Goal: Information Seeking & Learning: Learn about a topic

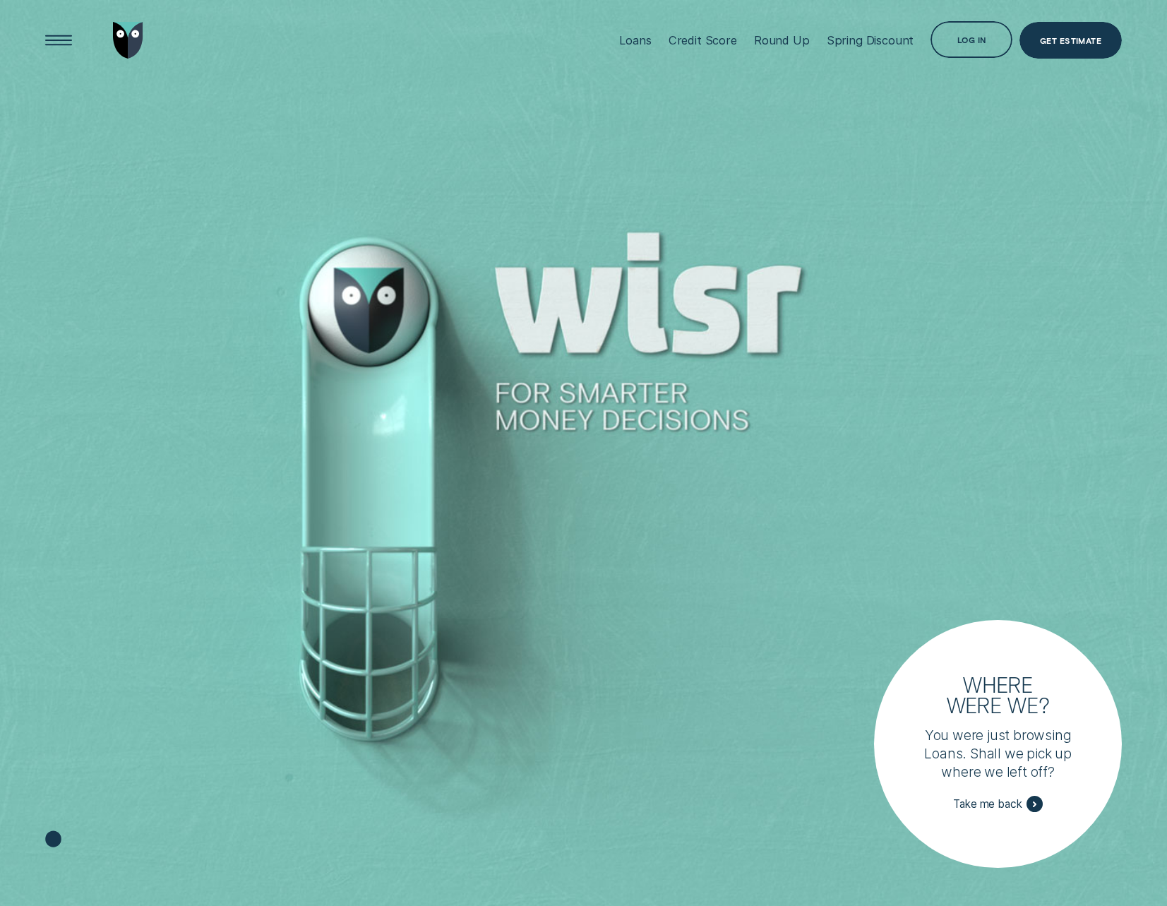
click at [696, 116] on div at bounding box center [583, 453] width 1167 height 907
click at [696, 112] on div at bounding box center [583, 453] width 1167 height 907
click at [641, 39] on div "Loans" at bounding box center [635, 40] width 32 height 14
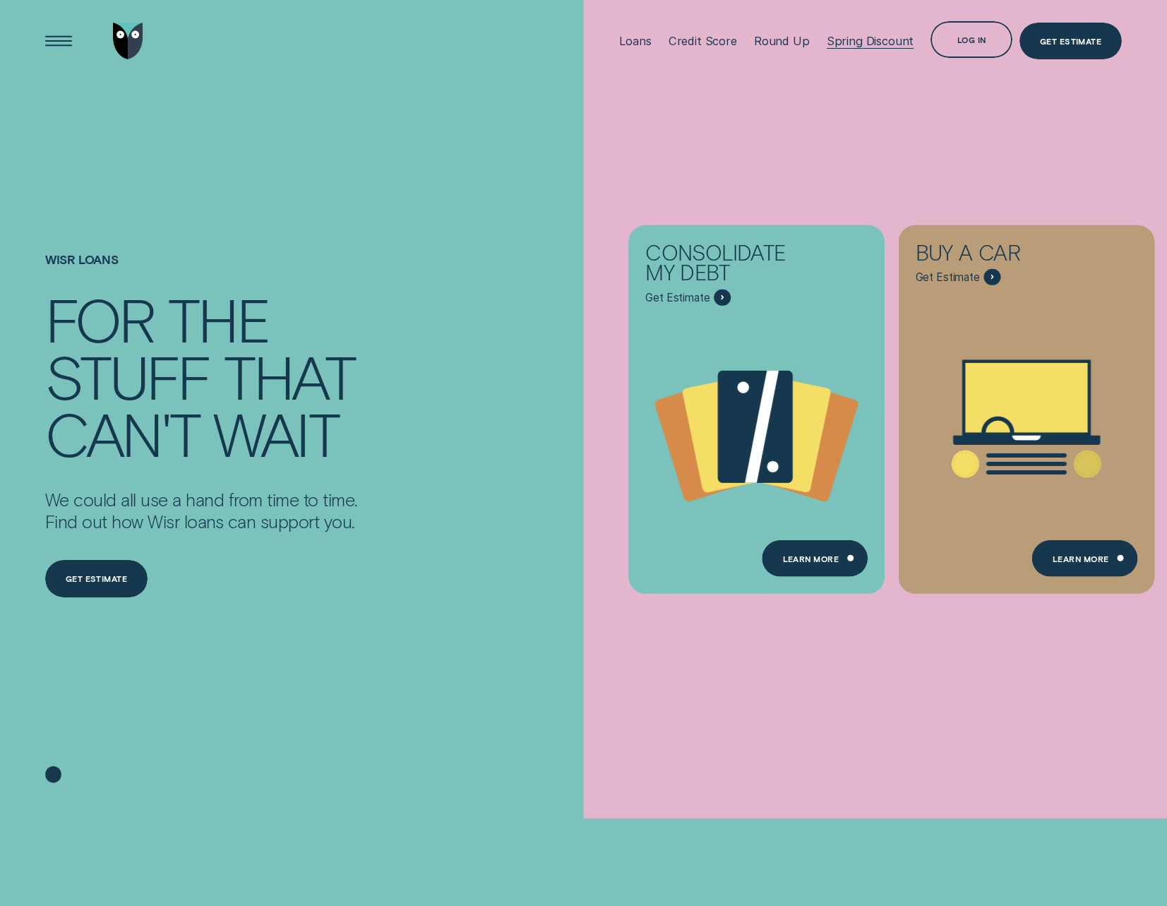
click at [892, 36] on div "Spring Discount" at bounding box center [871, 41] width 88 height 14
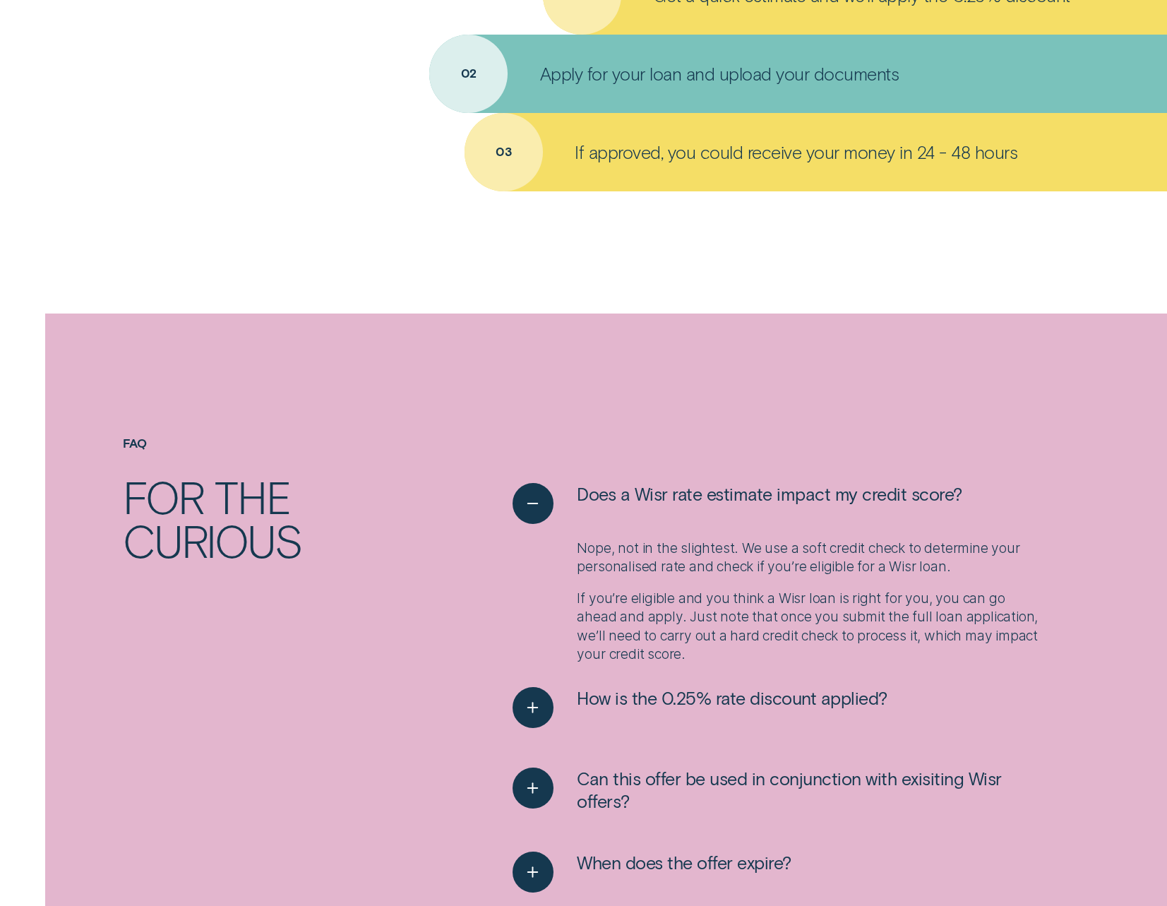
scroll to position [1648, 0]
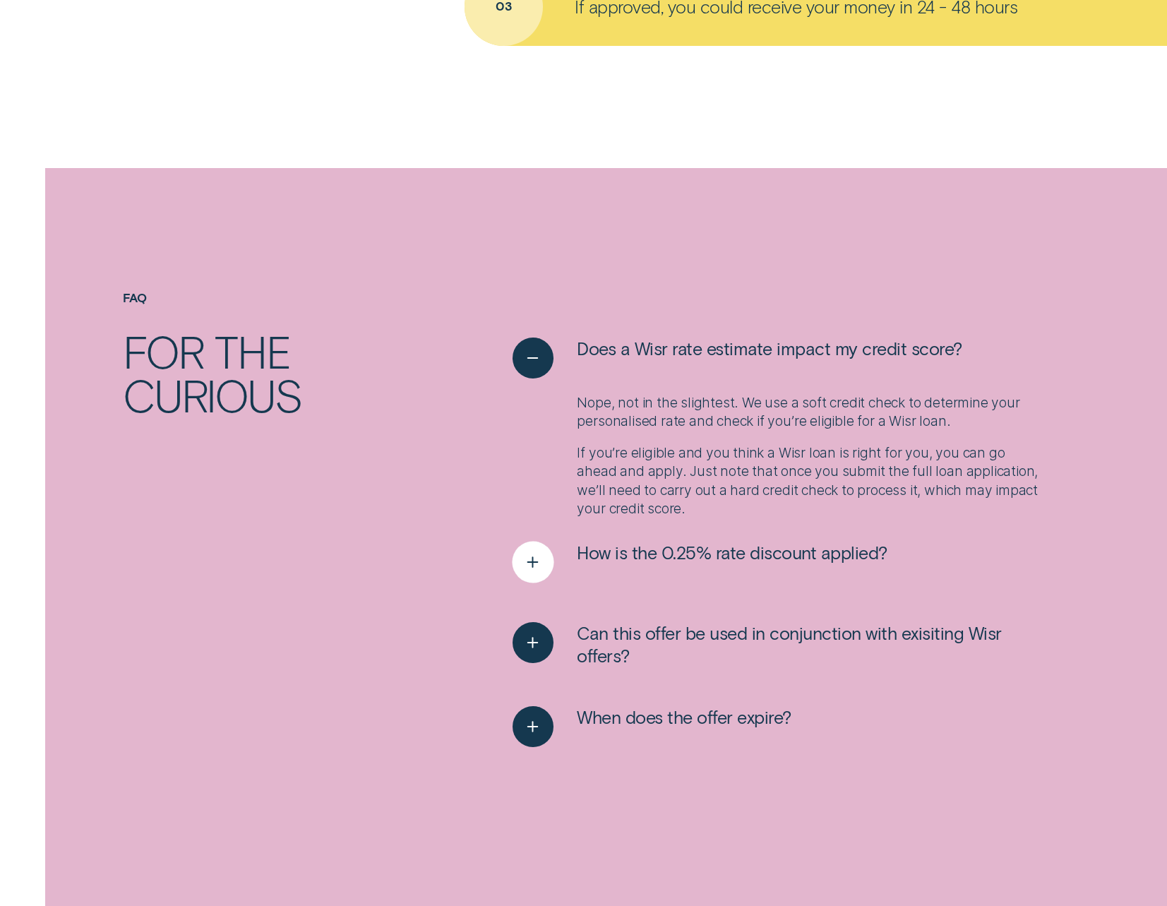
click at [543, 564] on icon "See more" at bounding box center [533, 563] width 21 height 22
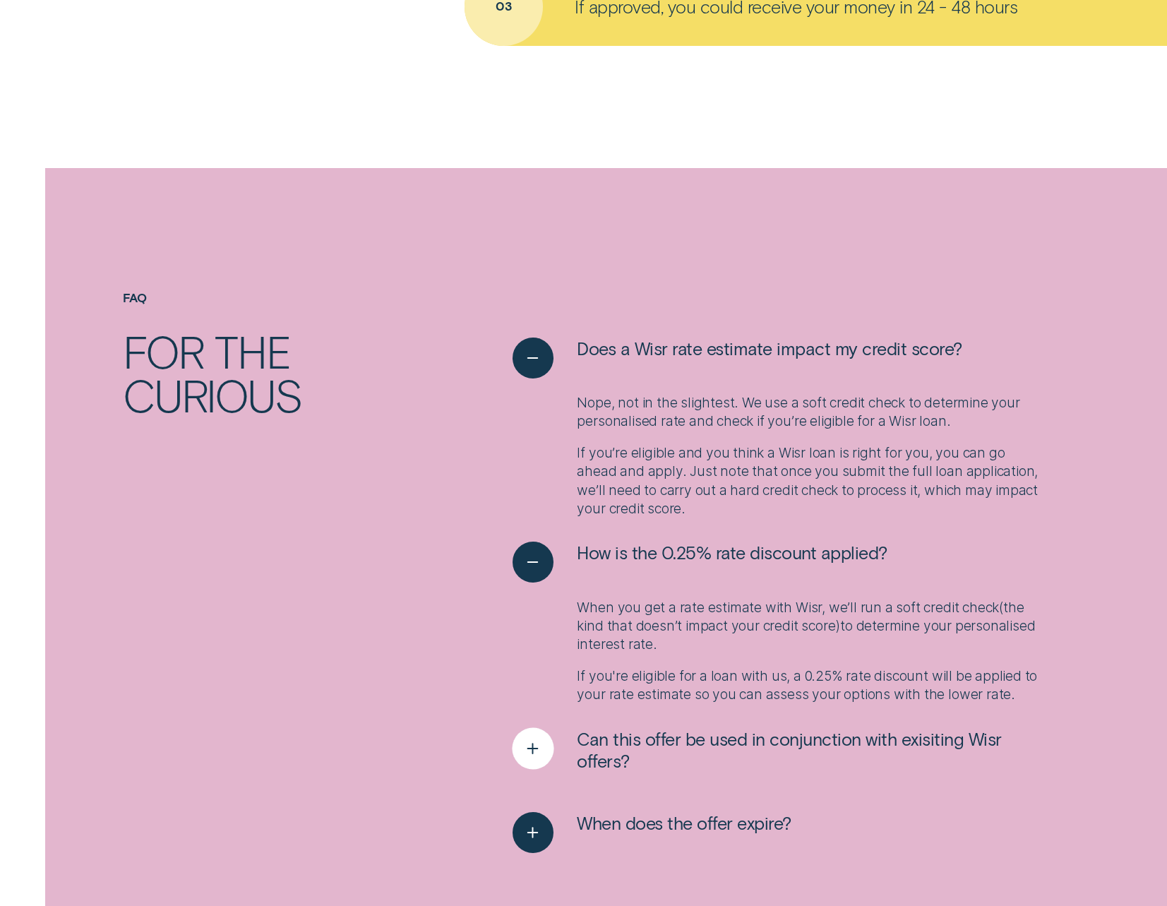
click at [537, 747] on icon "See more" at bounding box center [533, 749] width 21 height 22
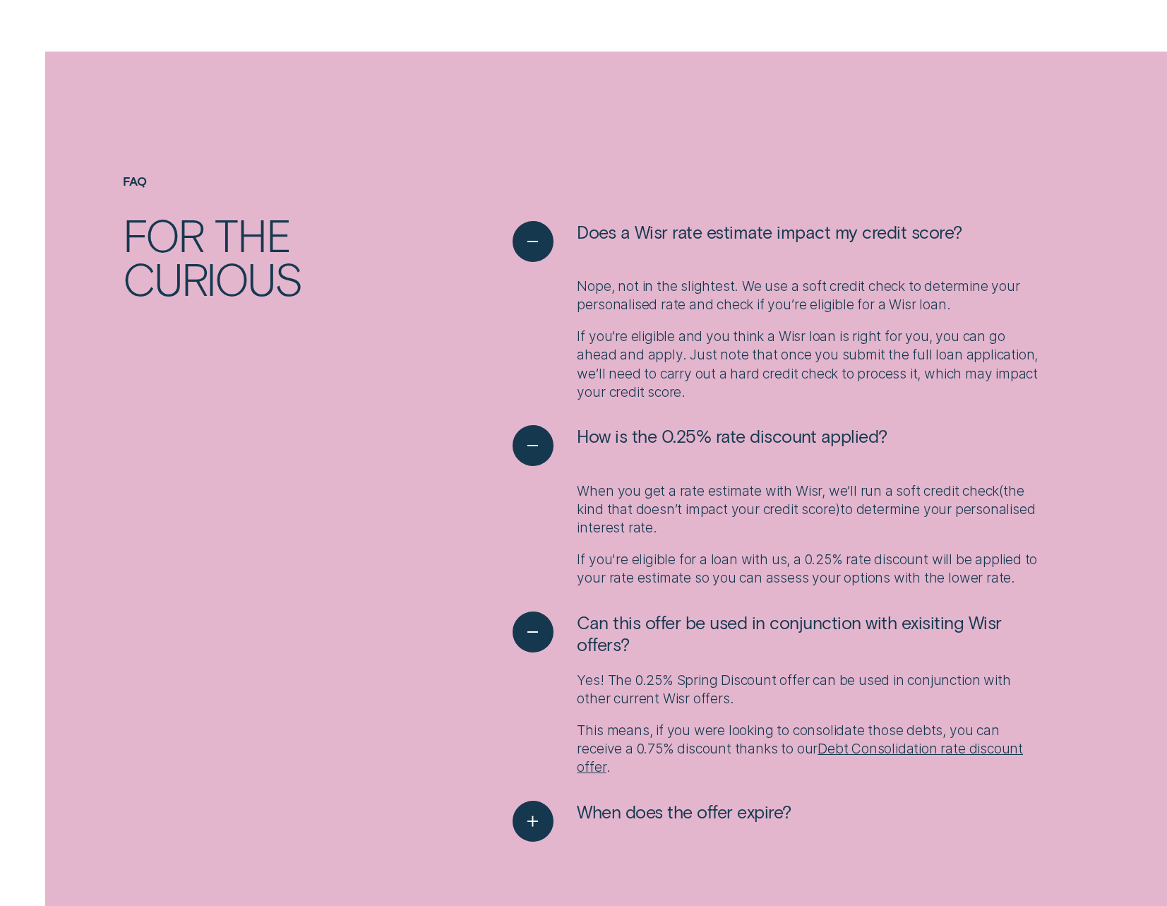
scroll to position [1766, 0]
click at [895, 748] on link "Debt Consolidation rate discount offer" at bounding box center [800, 756] width 446 height 35
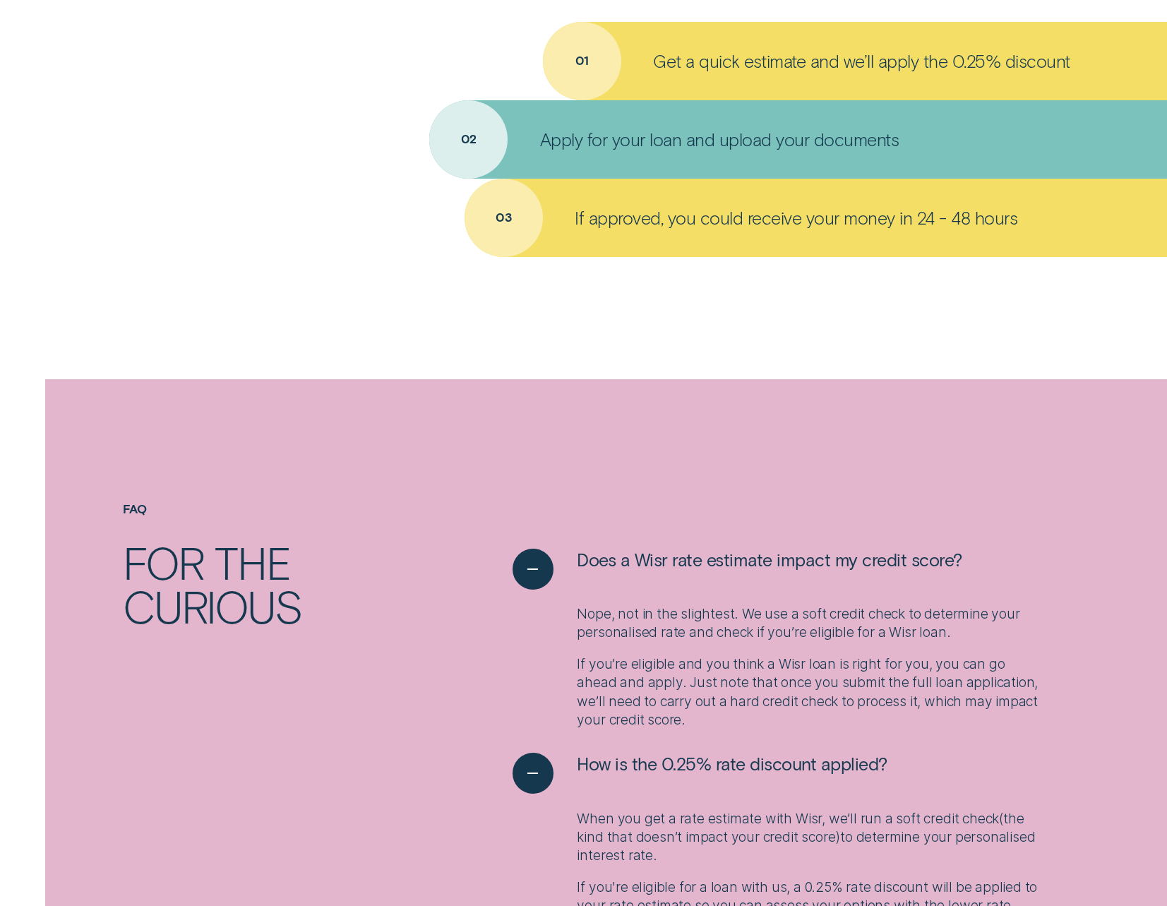
scroll to position [1412, 0]
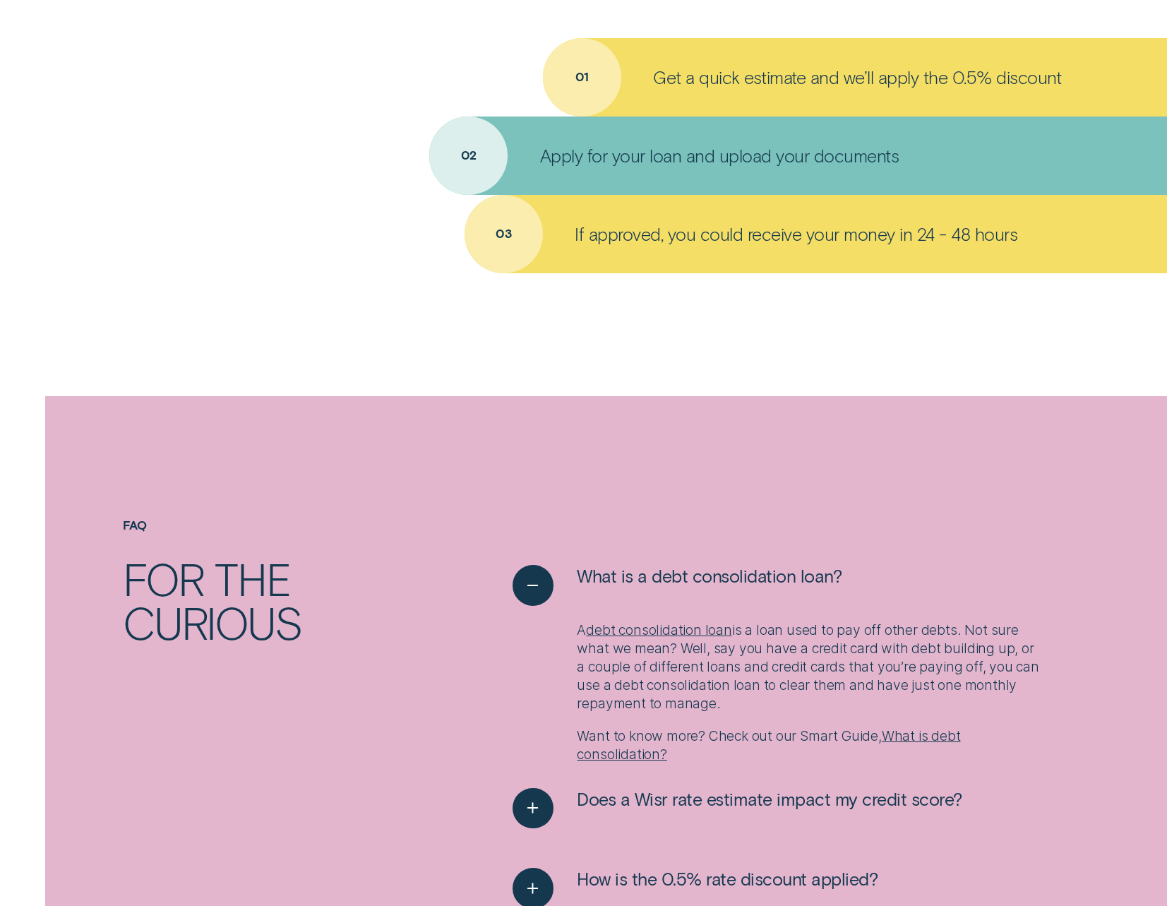
scroll to position [1554, 0]
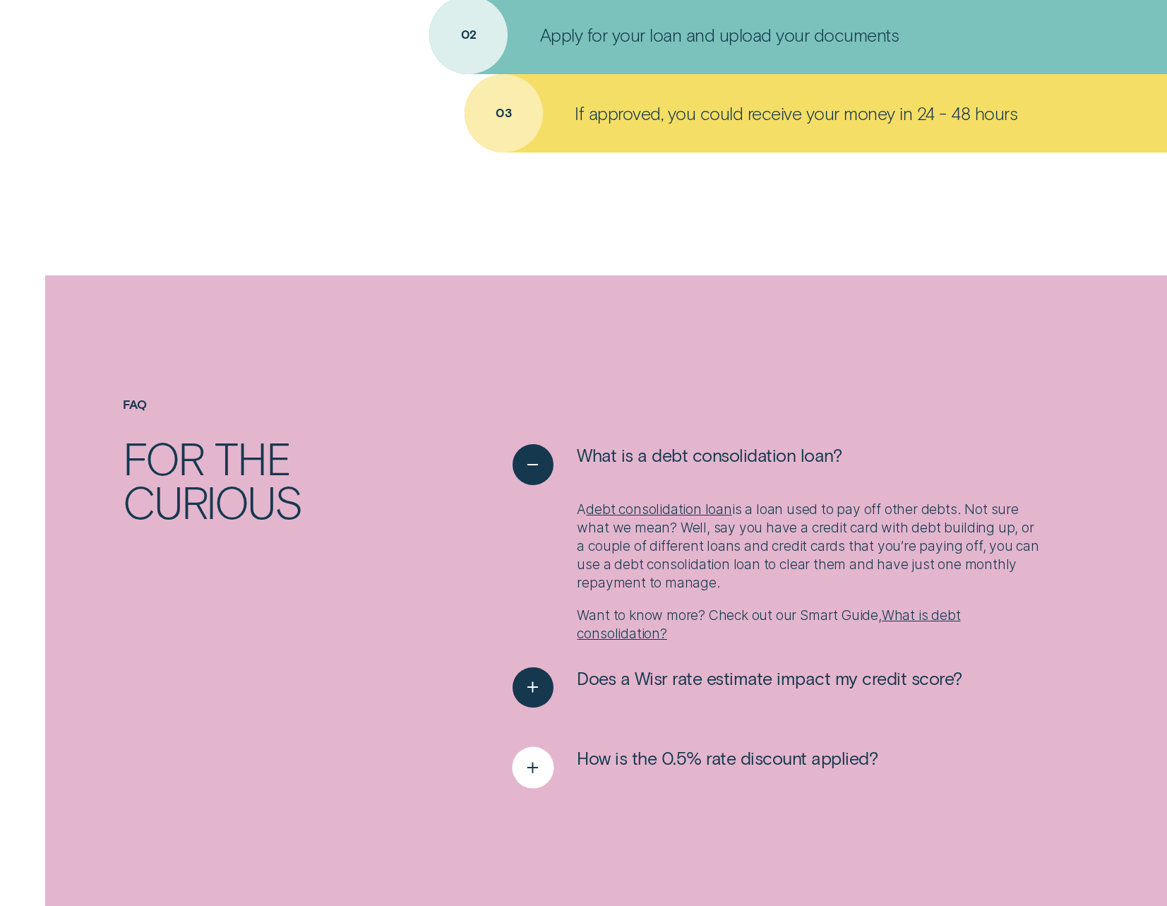
click at [530, 768] on line "See more" at bounding box center [533, 768] width 10 height 0
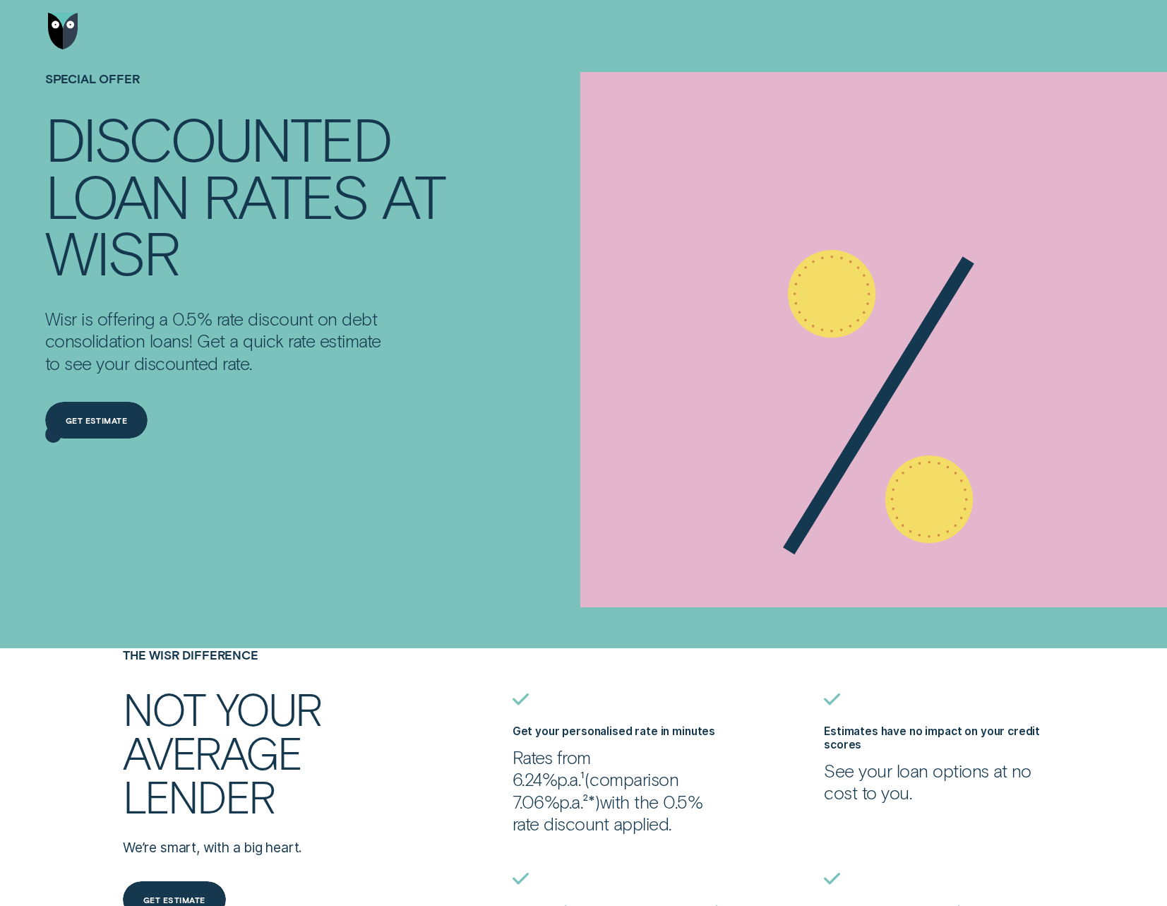
scroll to position [0, 0]
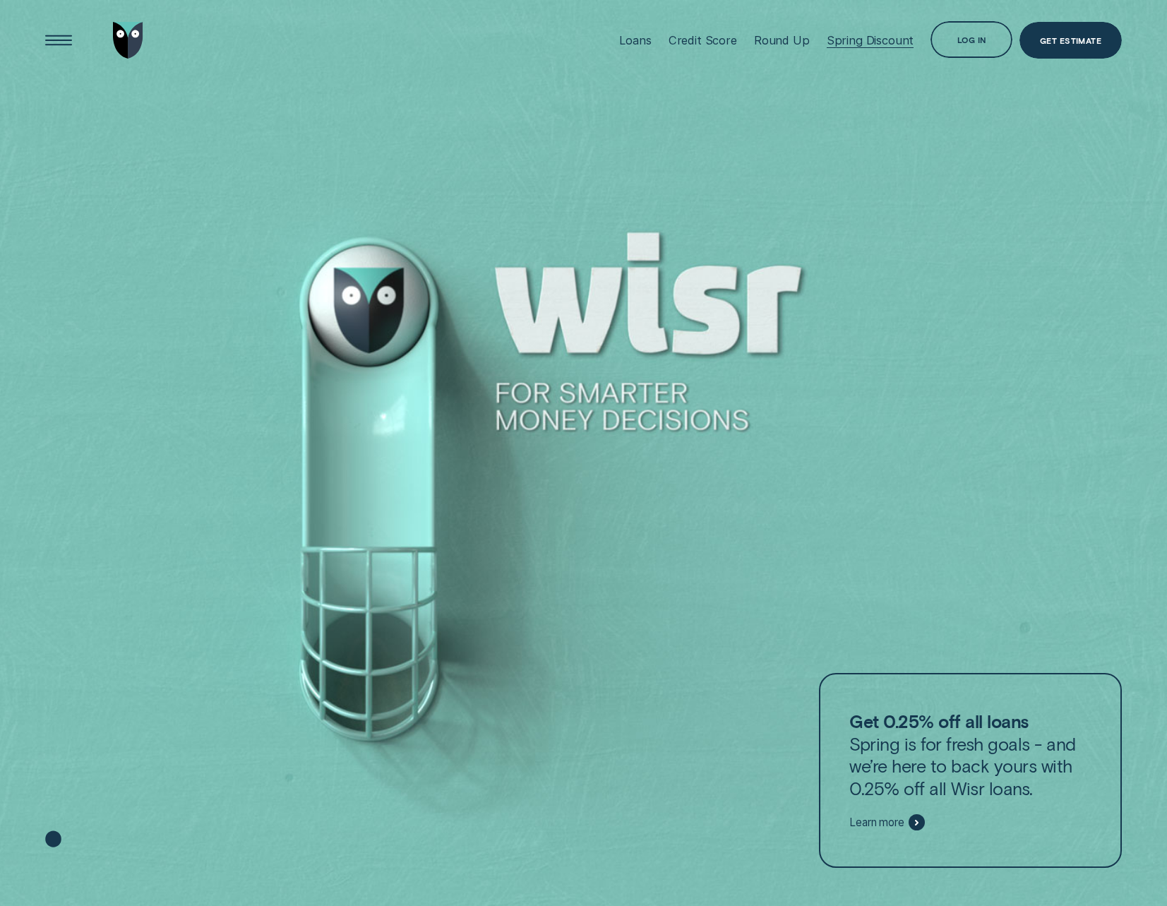
click at [881, 40] on div "Spring Discount" at bounding box center [871, 40] width 88 height 14
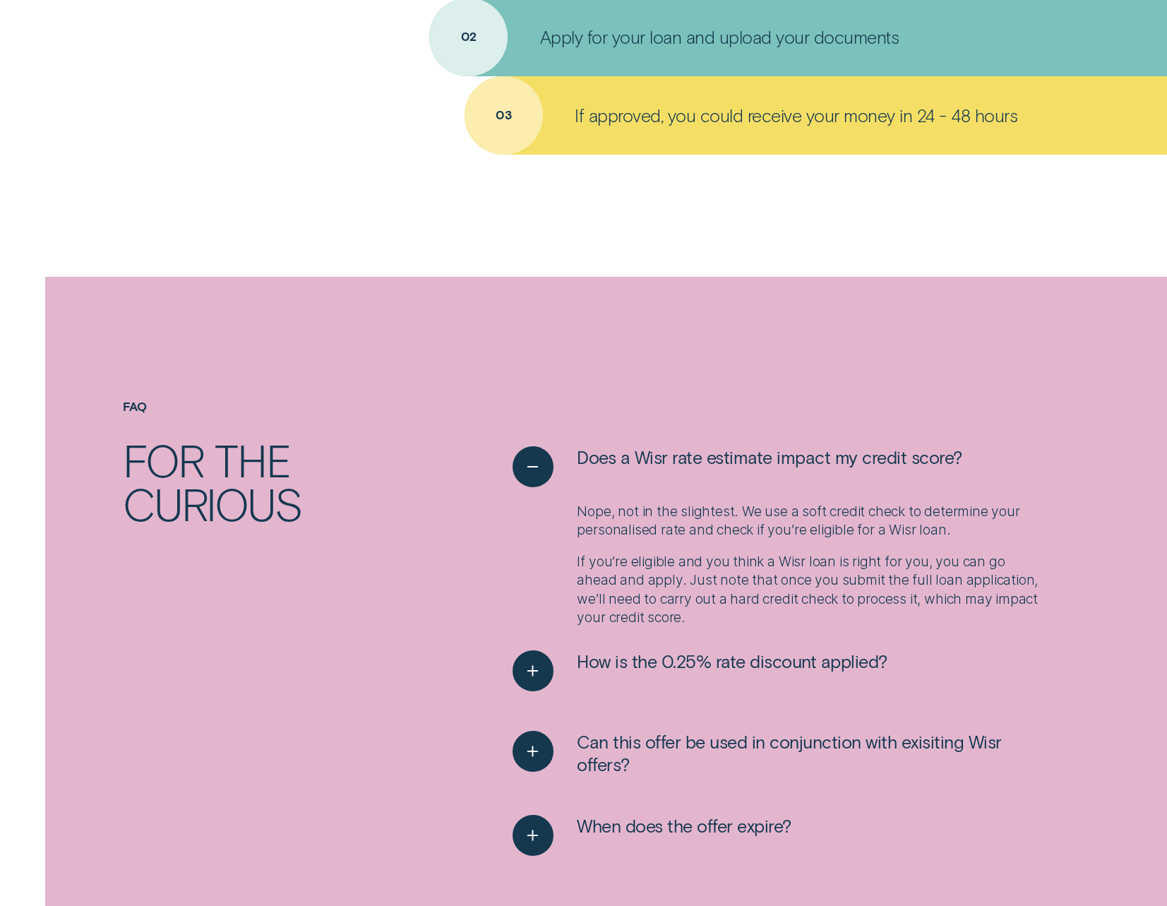
scroll to position [1672, 0]
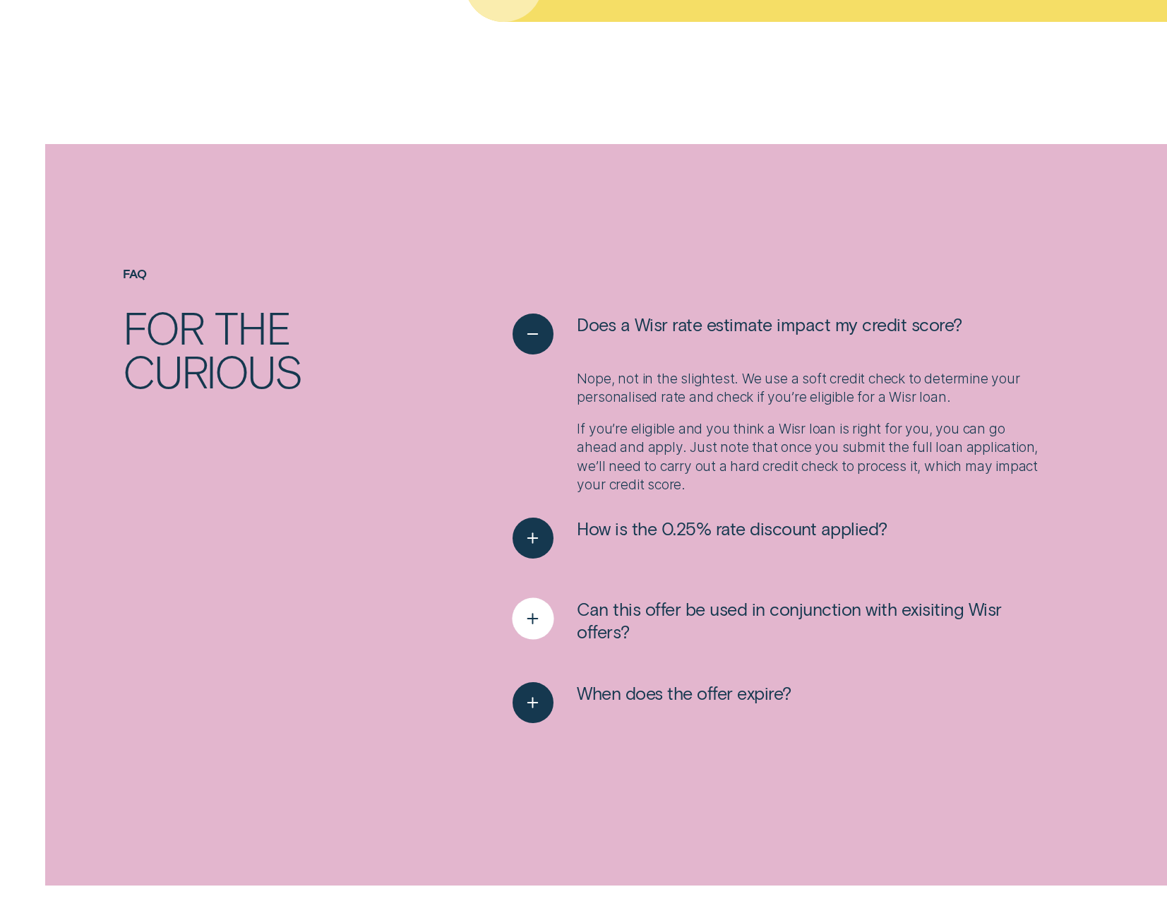
click at [534, 615] on icon "See more" at bounding box center [533, 619] width 21 height 22
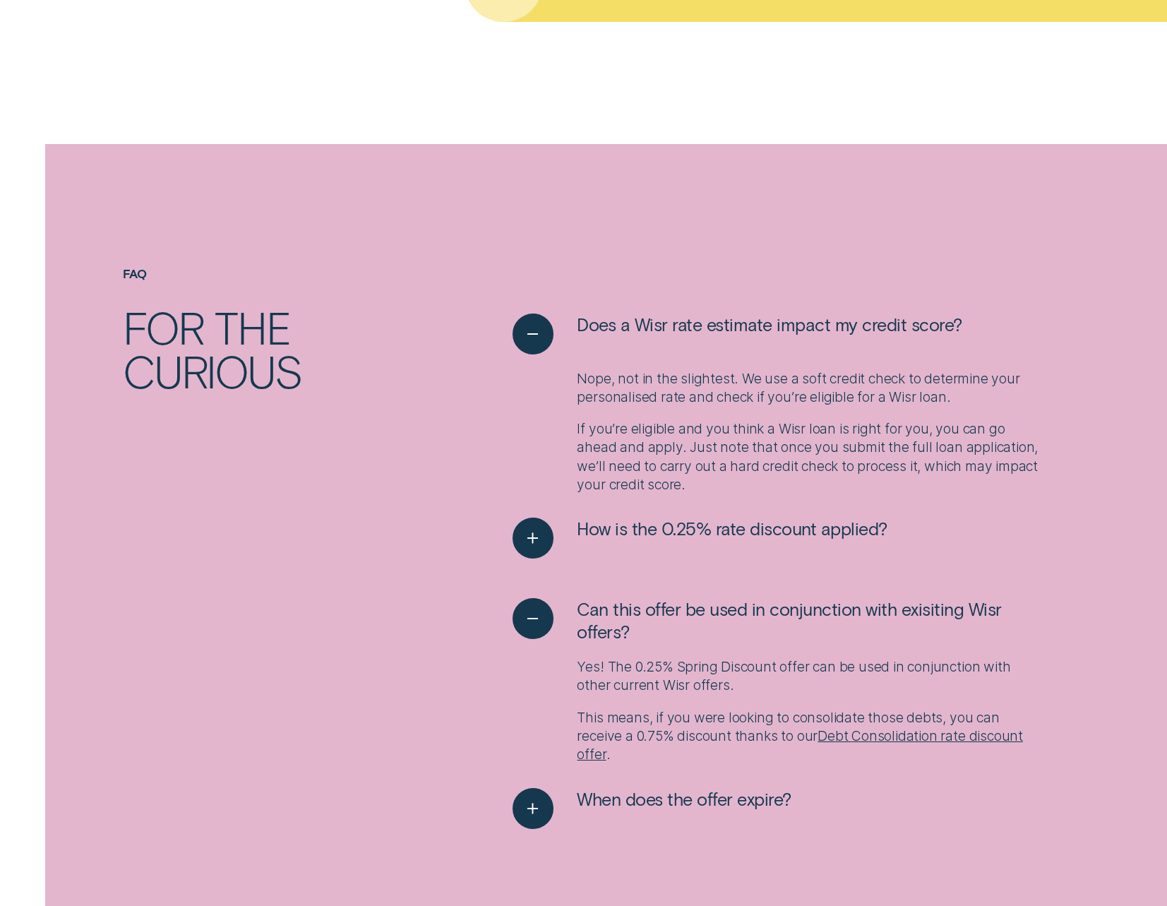
click at [923, 28] on div "THE WISR DIFFERENCE Not your average lender We’re smart, with a big heart. Get …" at bounding box center [583, 203] width 1167 height 2459
click at [931, 57] on div "THE WISR DIFFERENCE Not your average lender We’re smart, with a big heart. Get …" at bounding box center [583, 203] width 1167 height 2459
